Goal: Task Accomplishment & Management: Manage account settings

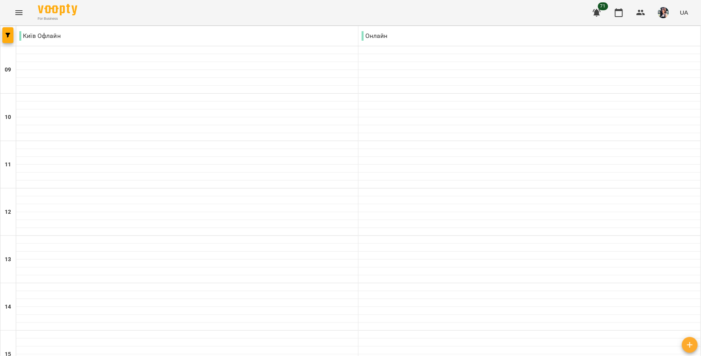
scroll to position [263, 0]
type input "**********"
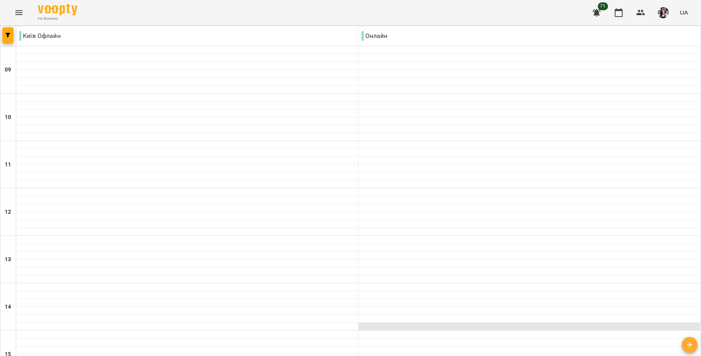
scroll to position [263, 0]
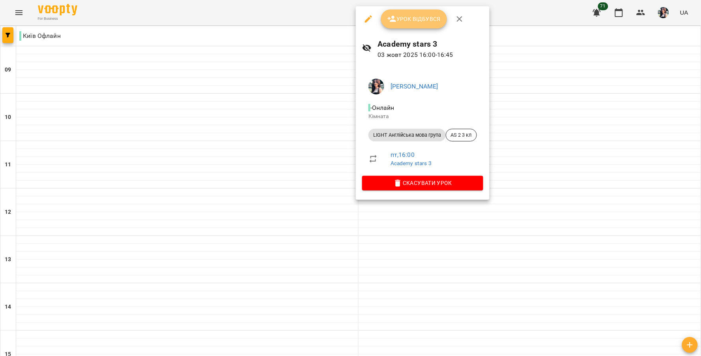
click at [412, 20] on span "Урок відбувся" at bounding box center [414, 18] width 54 height 9
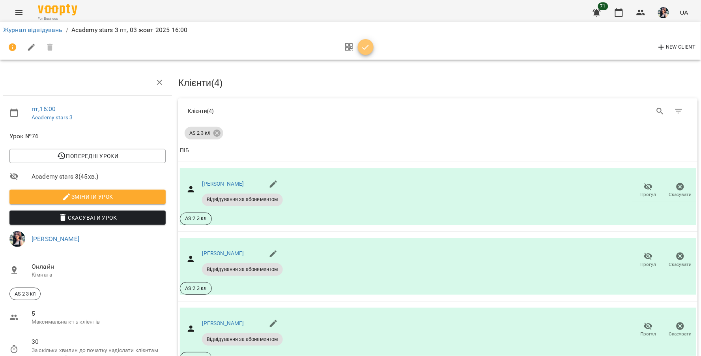
click at [371, 47] on span "button" at bounding box center [366, 47] width 16 height 9
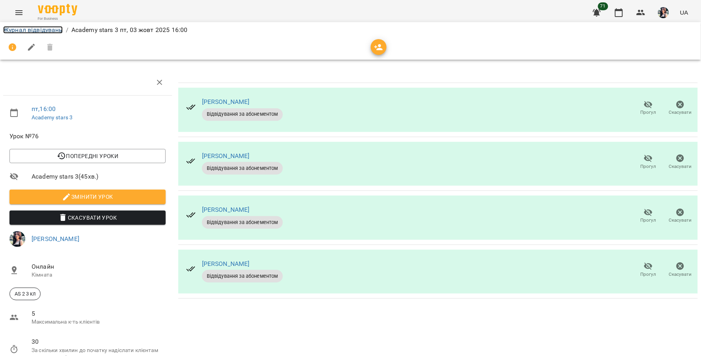
click at [58, 29] on link "Журнал відвідувань" at bounding box center [33, 29] width 60 height 7
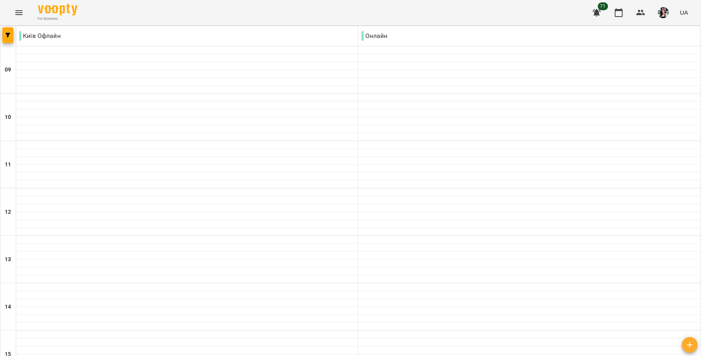
scroll to position [307, 0]
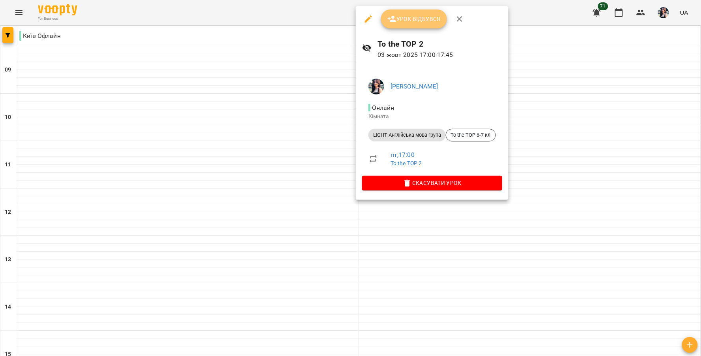
click at [410, 12] on button "Урок відбувся" at bounding box center [414, 18] width 66 height 19
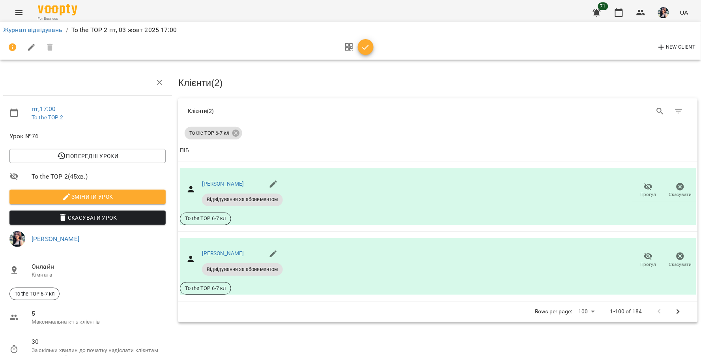
click at [364, 47] on icon "button" at bounding box center [365, 47] width 9 height 9
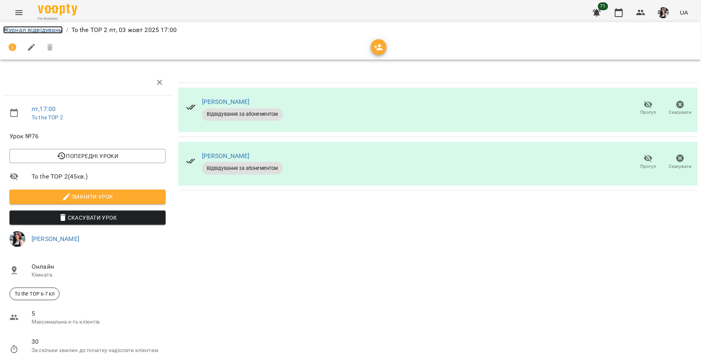
click at [47, 29] on link "Журнал відвідувань" at bounding box center [33, 29] width 60 height 7
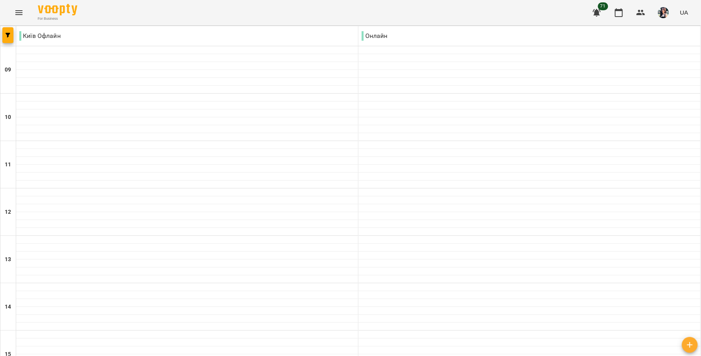
scroll to position [307, 0]
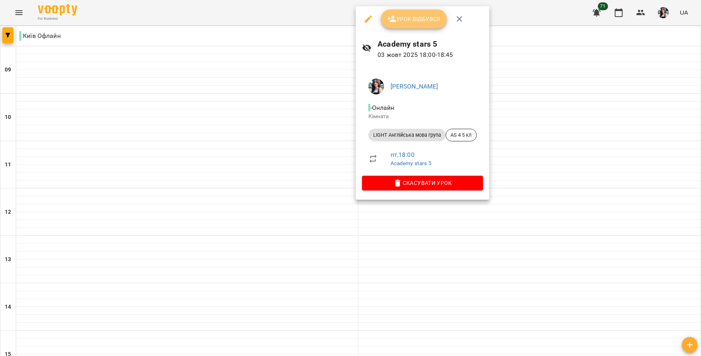
click at [405, 19] on span "Урок відбувся" at bounding box center [414, 18] width 54 height 9
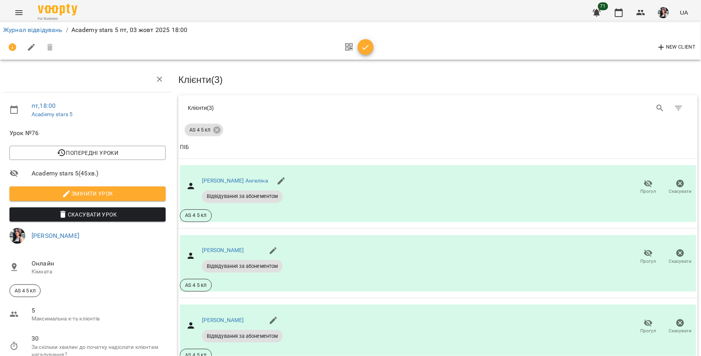
scroll to position [106, 0]
click at [362, 44] on icon "button" at bounding box center [365, 47] width 9 height 9
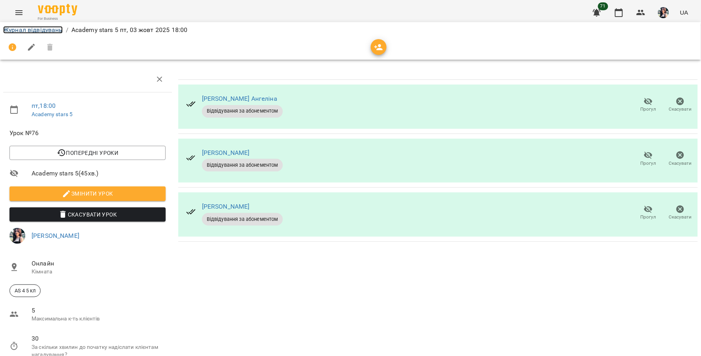
click at [52, 30] on link "Журнал відвідувань" at bounding box center [33, 29] width 60 height 7
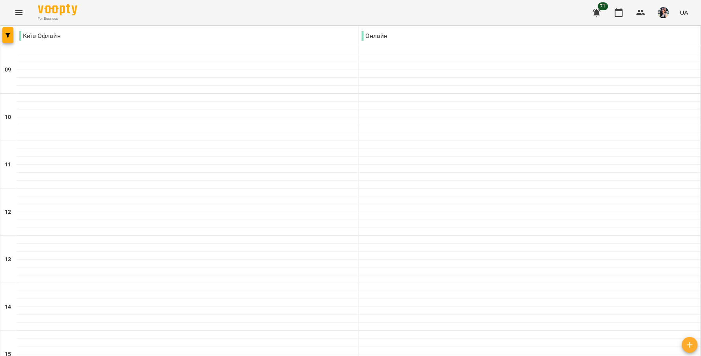
scroll to position [311, 0]
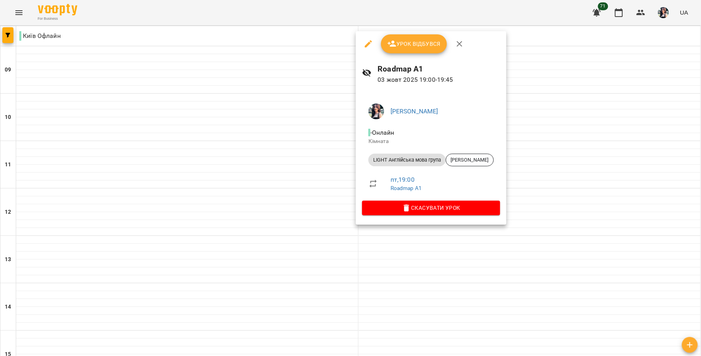
click at [425, 47] on span "Урок відбувся" at bounding box center [414, 43] width 54 height 9
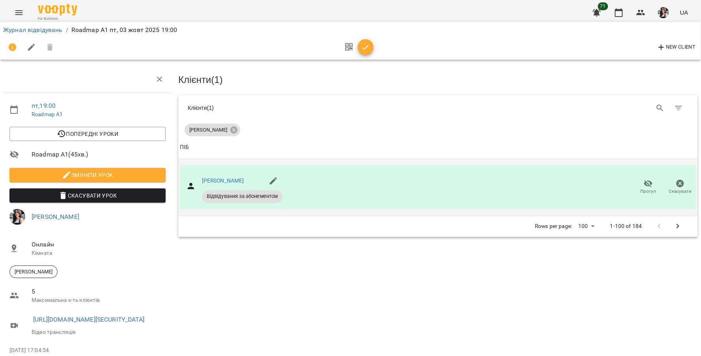
scroll to position [51, 0]
click at [366, 46] on icon "button" at bounding box center [365, 47] width 9 height 9
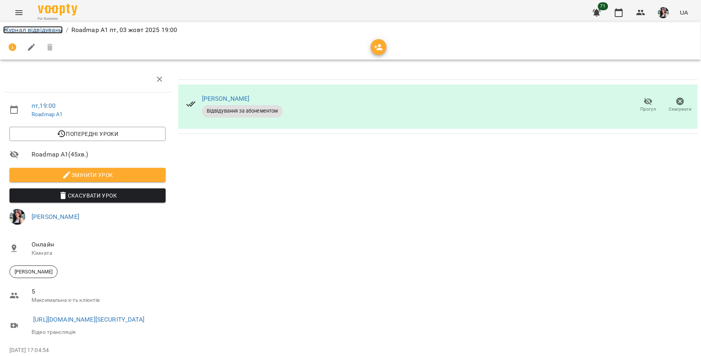
click at [43, 29] on link "Журнал відвідувань" at bounding box center [33, 29] width 60 height 7
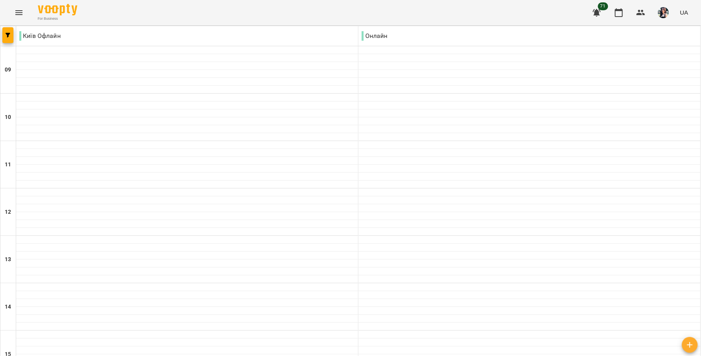
scroll to position [311, 0]
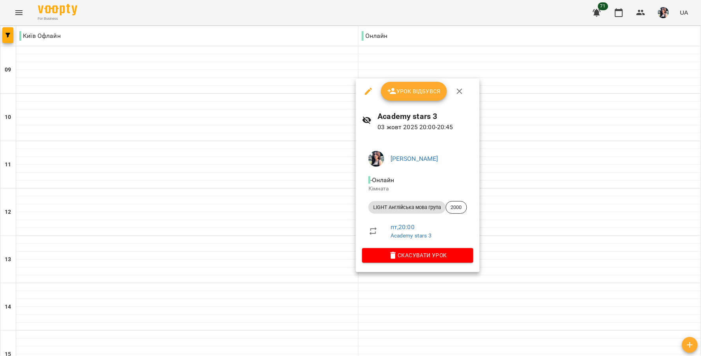
click at [404, 88] on span "Урок відбувся" at bounding box center [414, 90] width 54 height 9
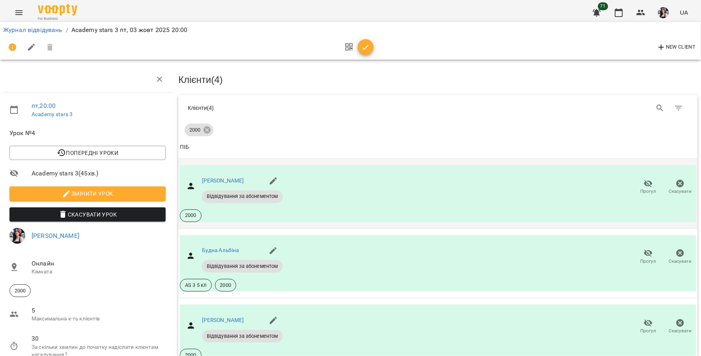
scroll to position [117, 0]
click at [365, 48] on icon "button" at bounding box center [365, 47] width 9 height 9
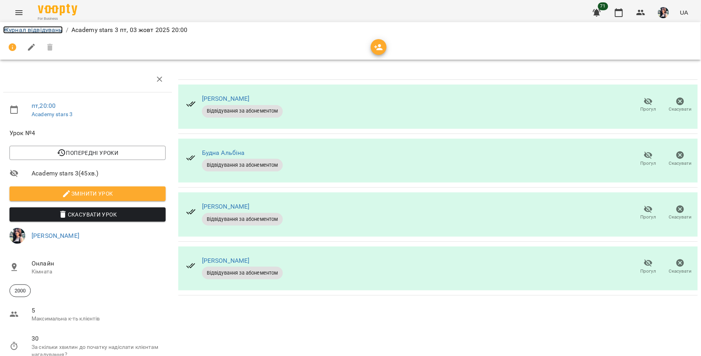
click at [41, 28] on link "Журнал відвідувань" at bounding box center [33, 29] width 60 height 7
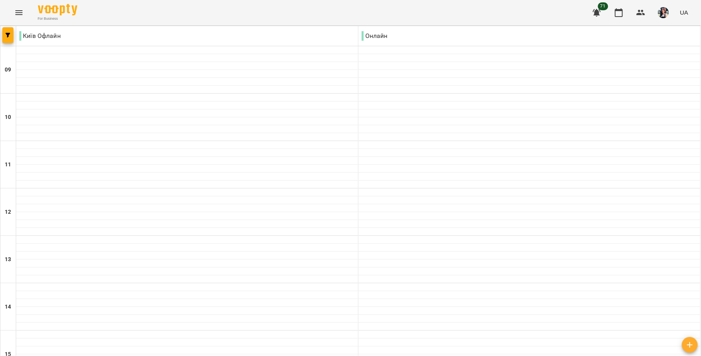
type input "**********"
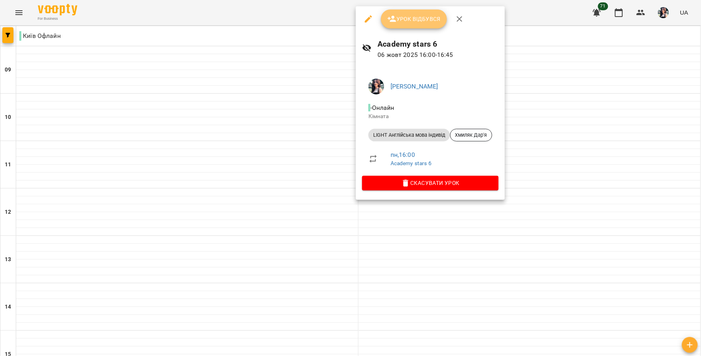
click at [409, 17] on span "Урок відбувся" at bounding box center [414, 18] width 54 height 9
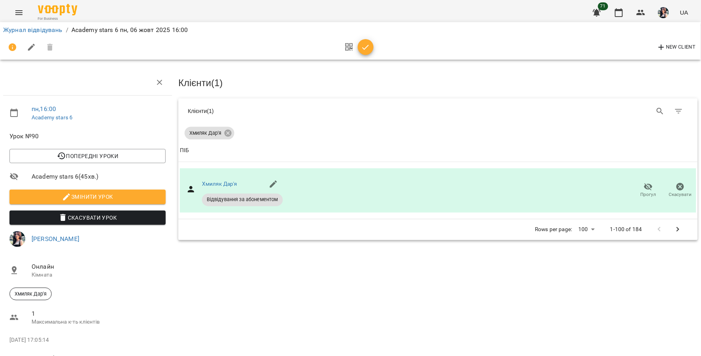
click at [358, 51] on span "button" at bounding box center [366, 47] width 16 height 9
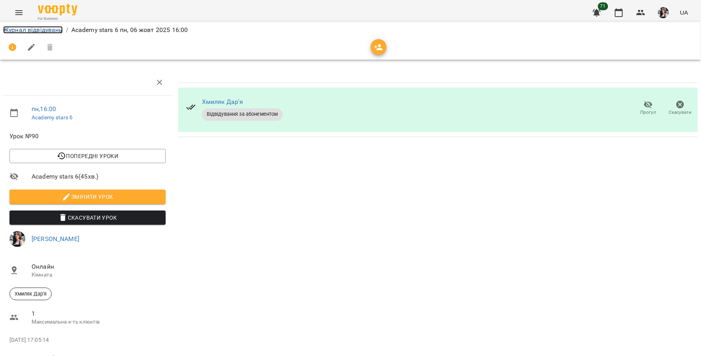
click at [49, 31] on link "Журнал відвідувань" at bounding box center [33, 29] width 60 height 7
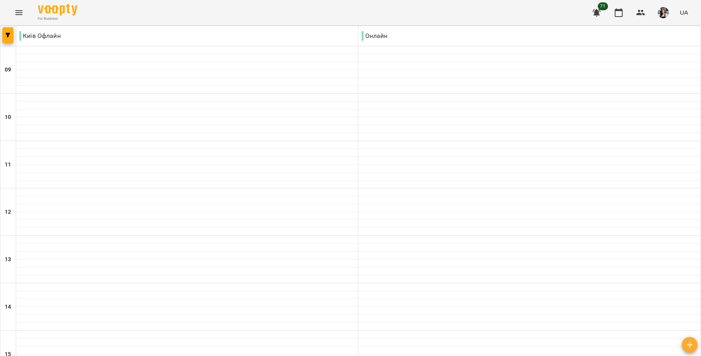
scroll to position [263, 0]
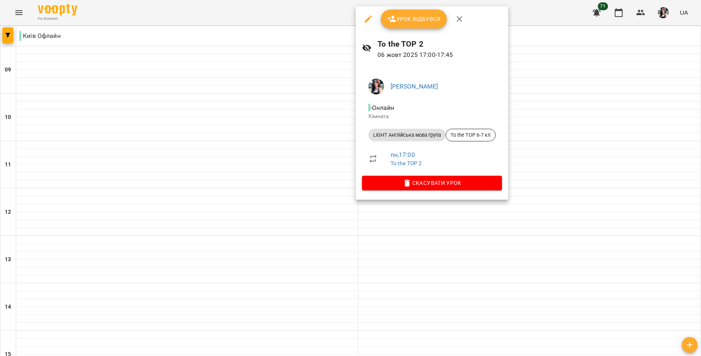
click at [416, 19] on span "Урок відбувся" at bounding box center [414, 18] width 54 height 9
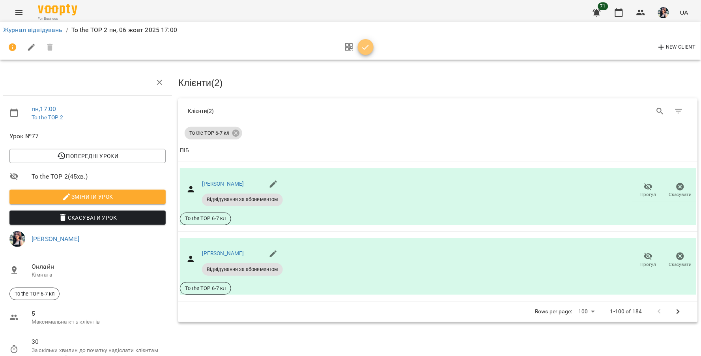
click at [362, 47] on icon "button" at bounding box center [365, 47] width 9 height 9
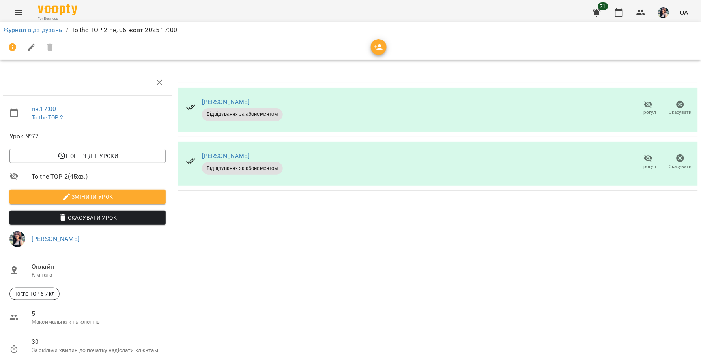
click at [28, 34] on li "Журнал відвідувань" at bounding box center [33, 29] width 60 height 9
click at [32, 31] on link "Журнал відвідувань" at bounding box center [33, 29] width 60 height 7
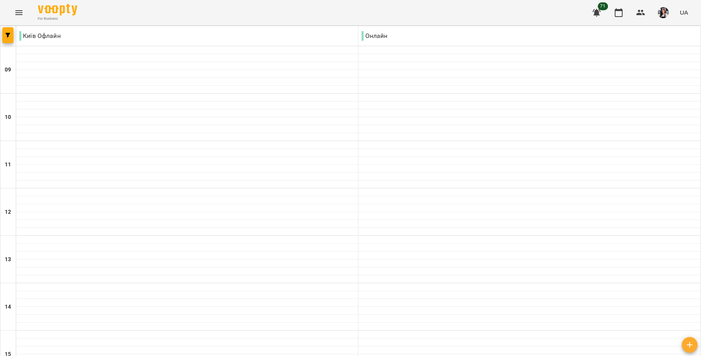
scroll to position [307, 0]
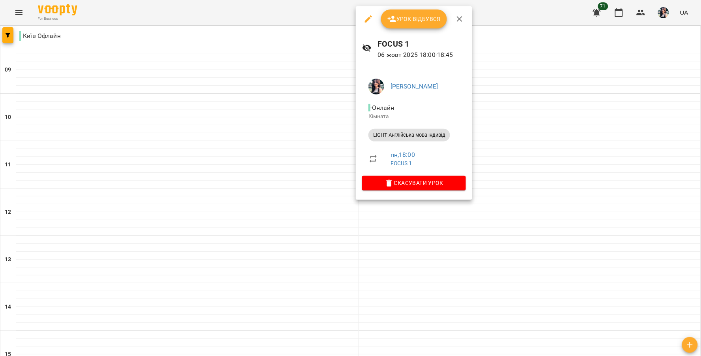
click at [550, 198] on div at bounding box center [350, 178] width 701 height 356
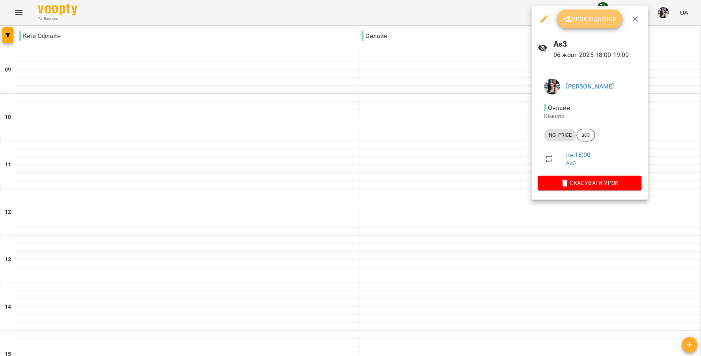
click at [587, 21] on span "Урок відбувся" at bounding box center [590, 18] width 54 height 9
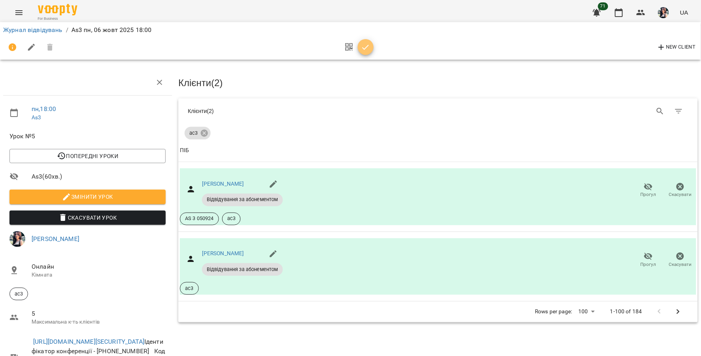
click at [369, 43] on icon "button" at bounding box center [365, 47] width 9 height 9
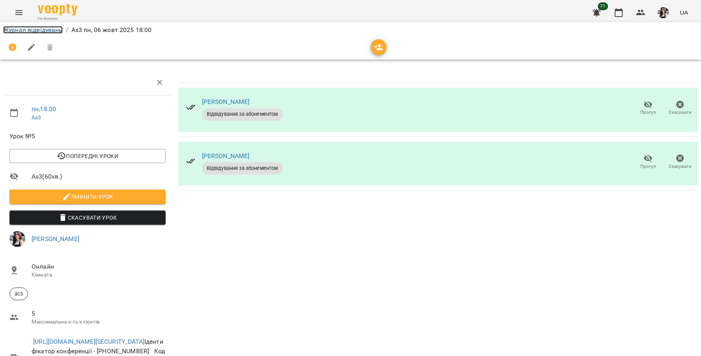
click at [43, 28] on link "Журнал відвідувань" at bounding box center [33, 29] width 60 height 7
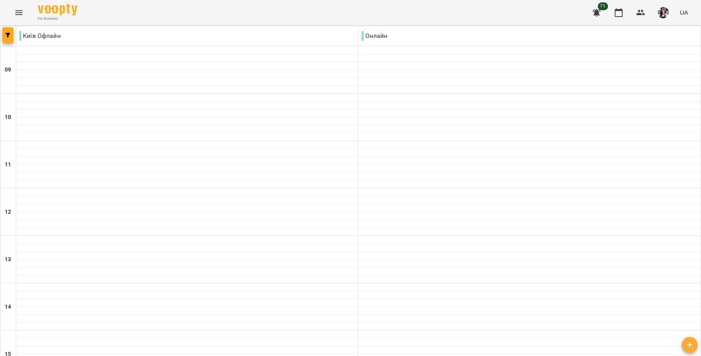
scroll to position [311, 0]
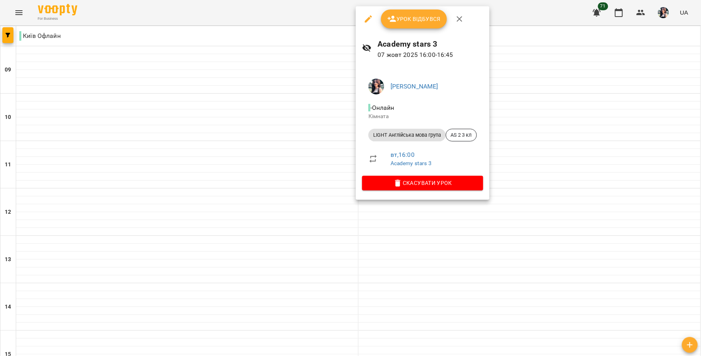
click at [407, 17] on span "Урок відбувся" at bounding box center [414, 18] width 54 height 9
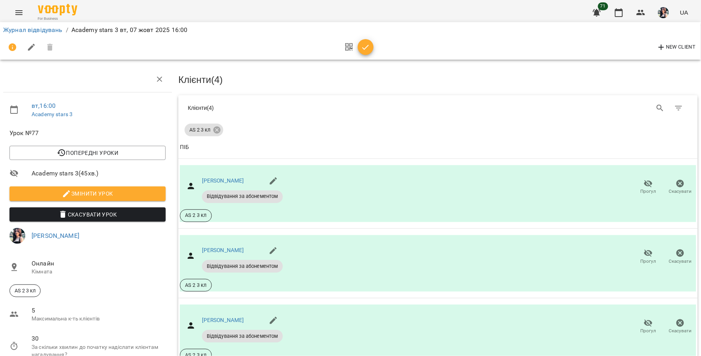
scroll to position [44, 0]
click at [369, 43] on icon "button" at bounding box center [365, 47] width 9 height 9
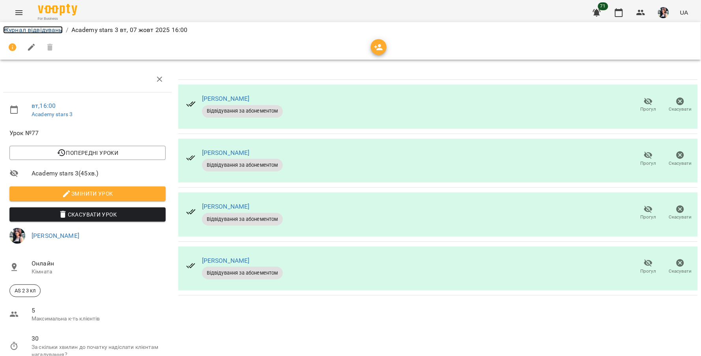
click at [43, 30] on link "Журнал відвідувань" at bounding box center [33, 29] width 60 height 7
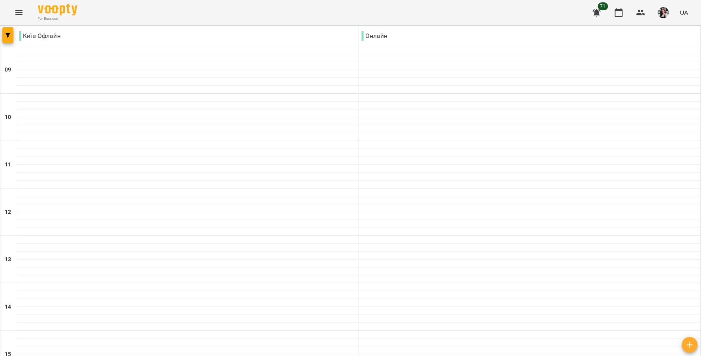
scroll to position [263, 0]
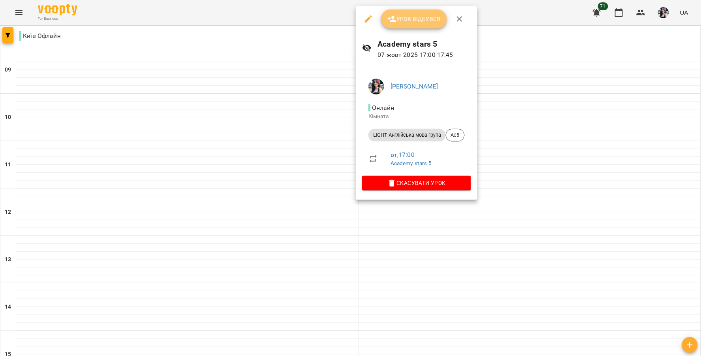
click at [410, 18] on span "Урок відбувся" at bounding box center [414, 18] width 54 height 9
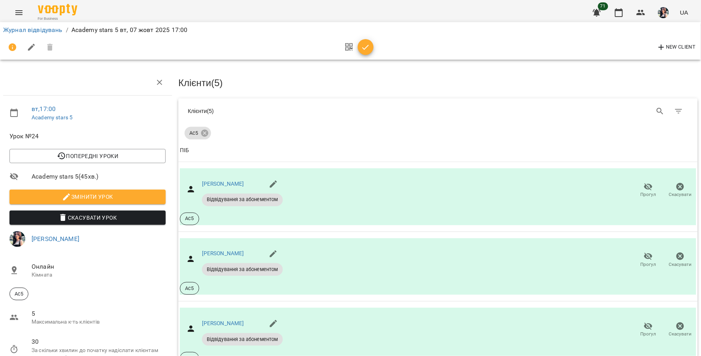
click at [367, 45] on icon "button" at bounding box center [365, 47] width 9 height 9
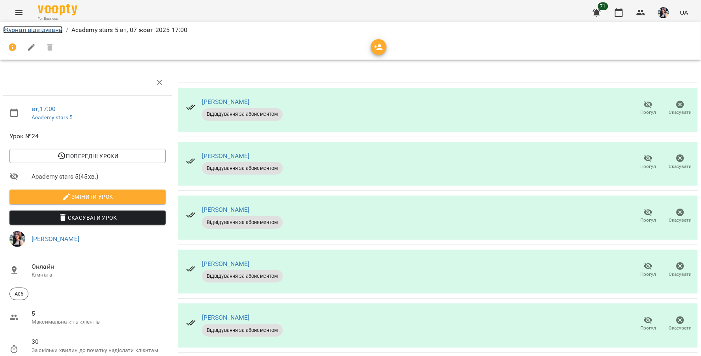
click at [33, 27] on link "Журнал відвідувань" at bounding box center [33, 29] width 60 height 7
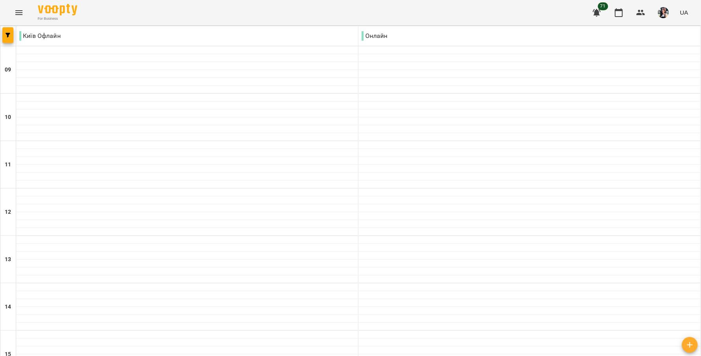
scroll to position [307, 0]
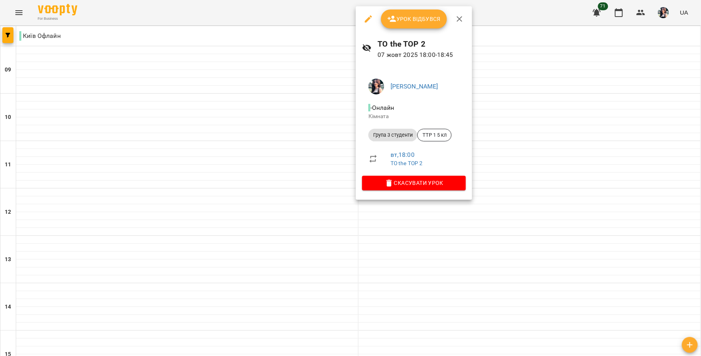
click at [415, 28] on div "Урок відбувся" at bounding box center [414, 18] width 116 height 25
click at [415, 21] on span "Урок відбувся" at bounding box center [414, 18] width 54 height 9
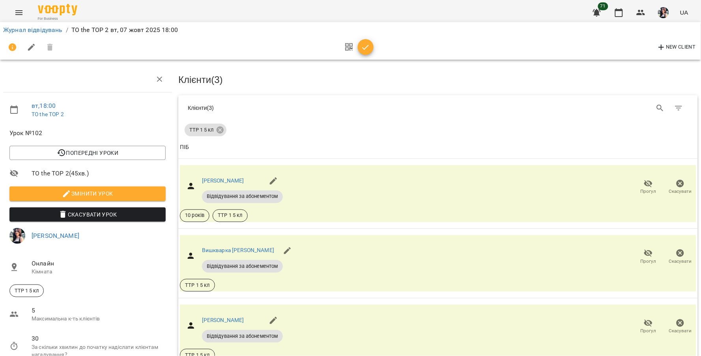
scroll to position [106, 0]
click at [366, 44] on icon "button" at bounding box center [365, 47] width 9 height 9
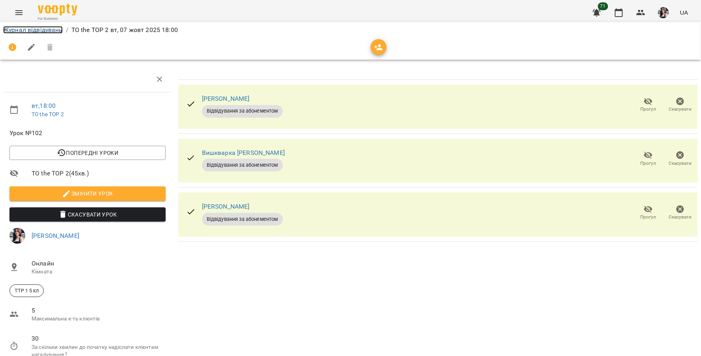
click at [58, 32] on link "Журнал відвідувань" at bounding box center [33, 29] width 60 height 7
